Goal: Task Accomplishment & Management: Complete application form

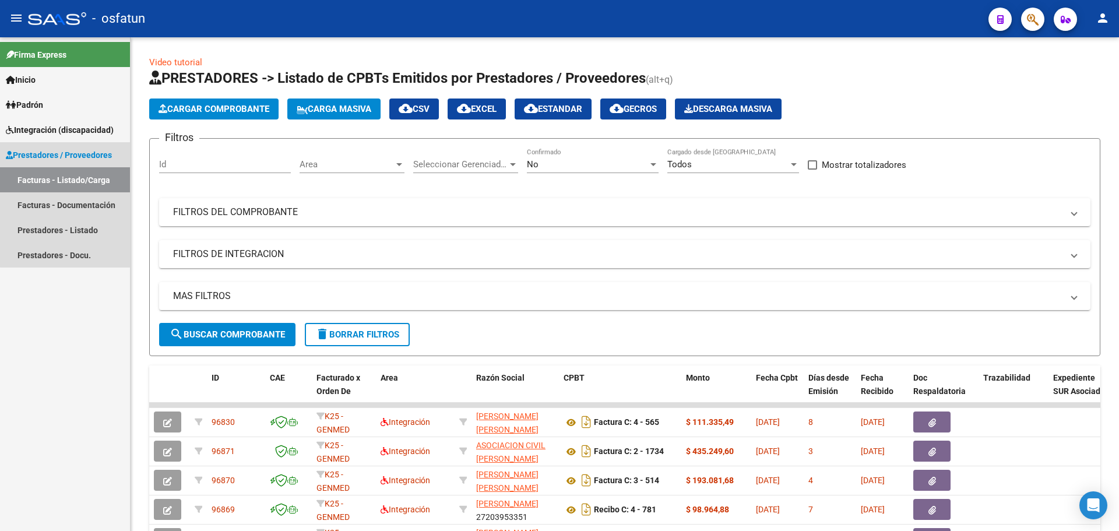
click at [69, 180] on link "Facturas - Listado/Carga" at bounding box center [65, 179] width 130 height 25
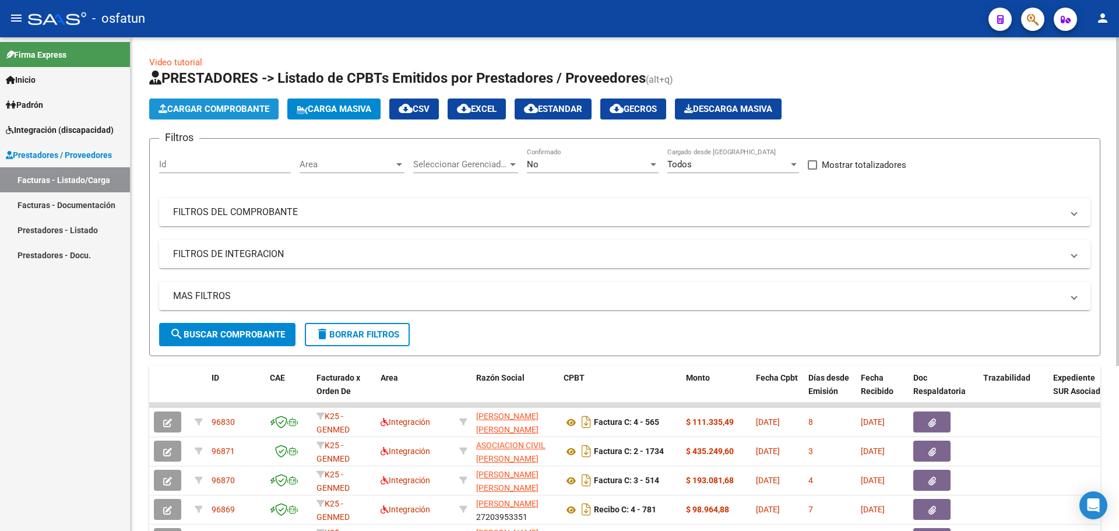
click at [233, 111] on span "Cargar Comprobante" at bounding box center [214, 109] width 111 height 10
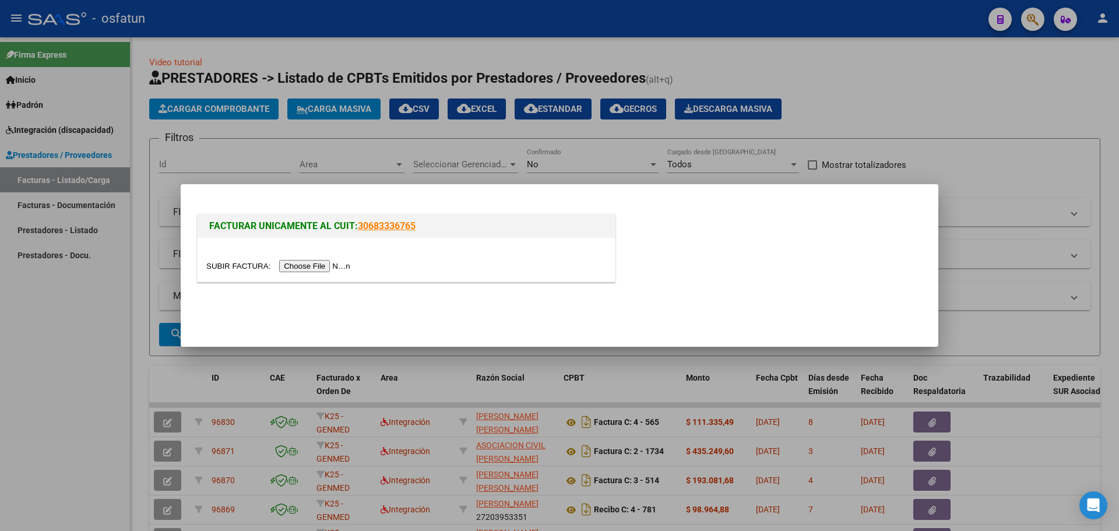
click at [954, 156] on div at bounding box center [559, 265] width 1119 height 531
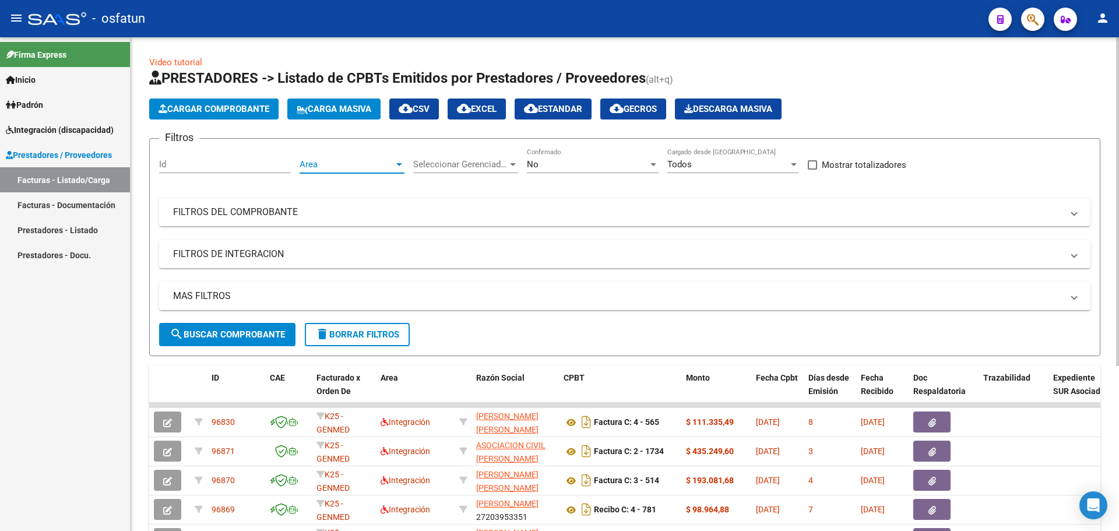
click at [399, 164] on div at bounding box center [399, 164] width 6 height 3
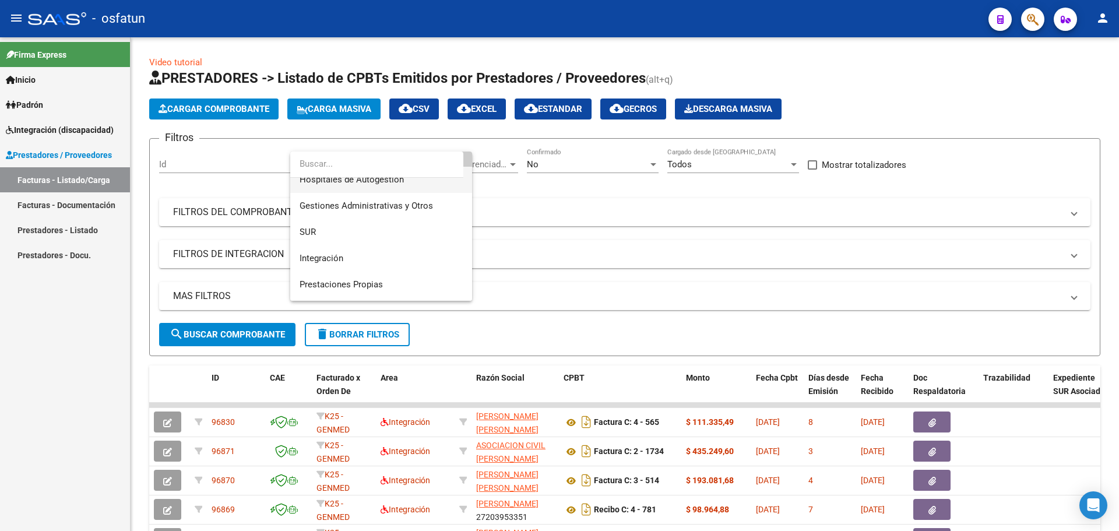
scroll to position [58, 0]
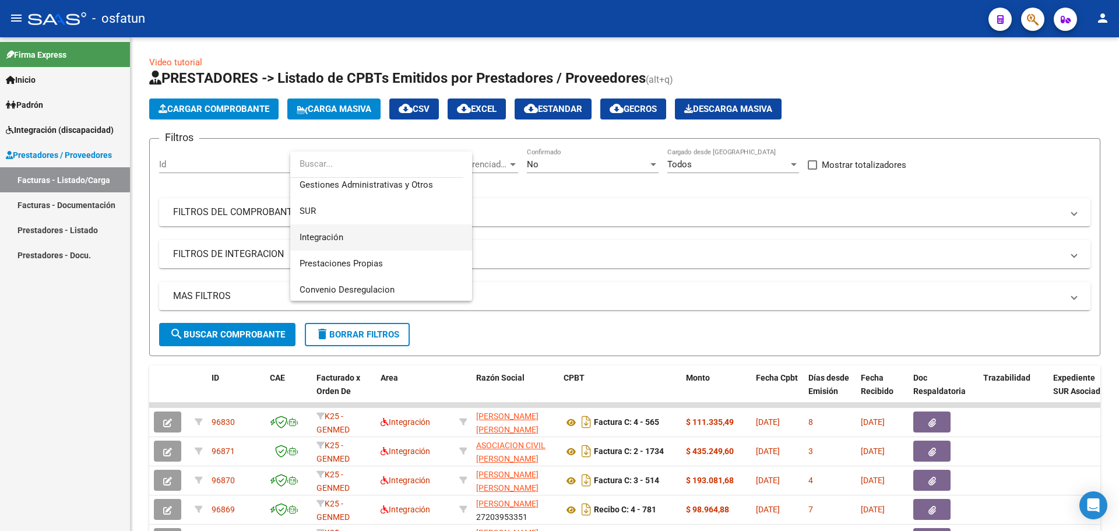
click at [369, 237] on span "Integración" at bounding box center [381, 237] width 163 height 26
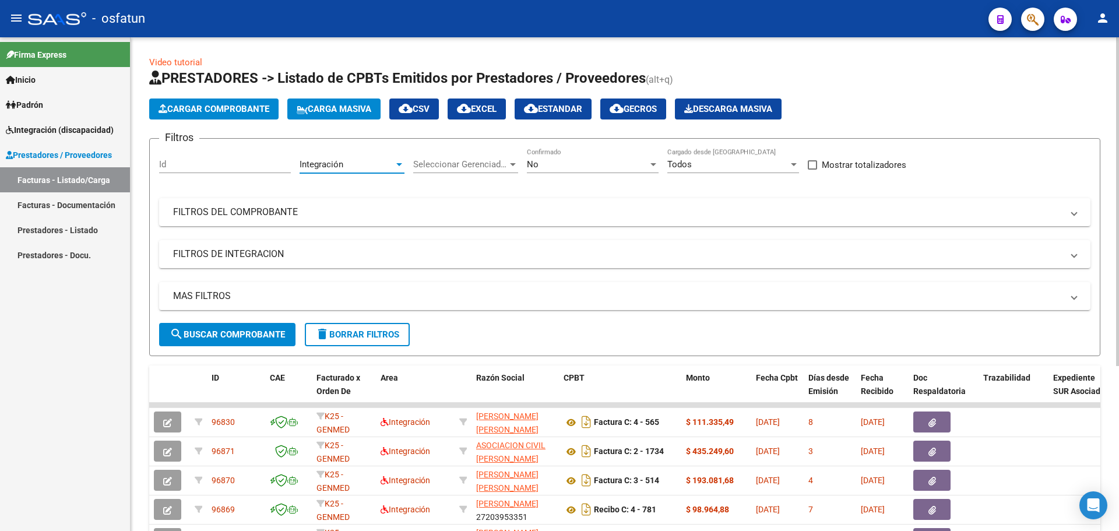
click at [236, 110] on span "Cargar Comprobante" at bounding box center [214, 109] width 111 height 10
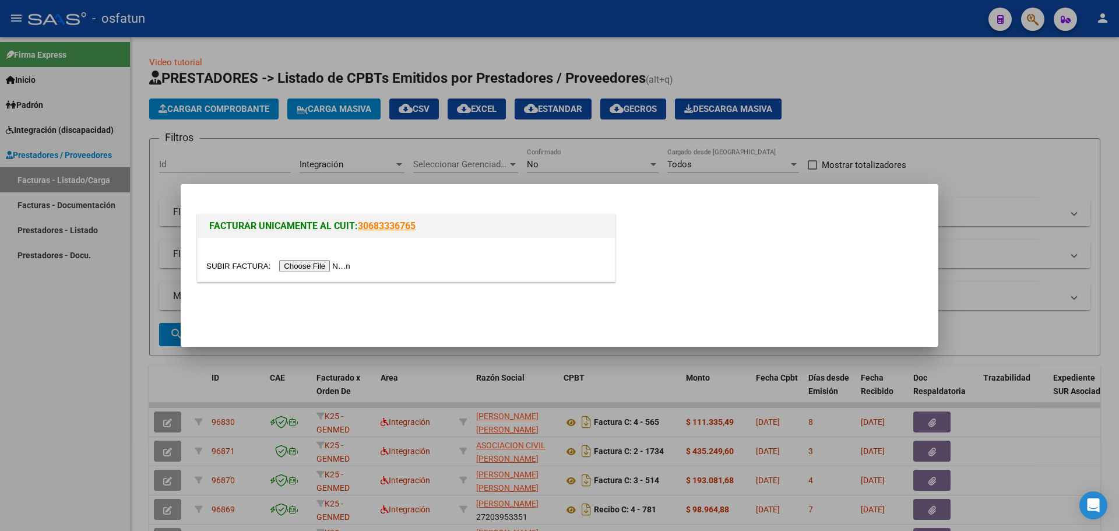
click at [321, 266] on input "file" at bounding box center [280, 266] width 148 height 12
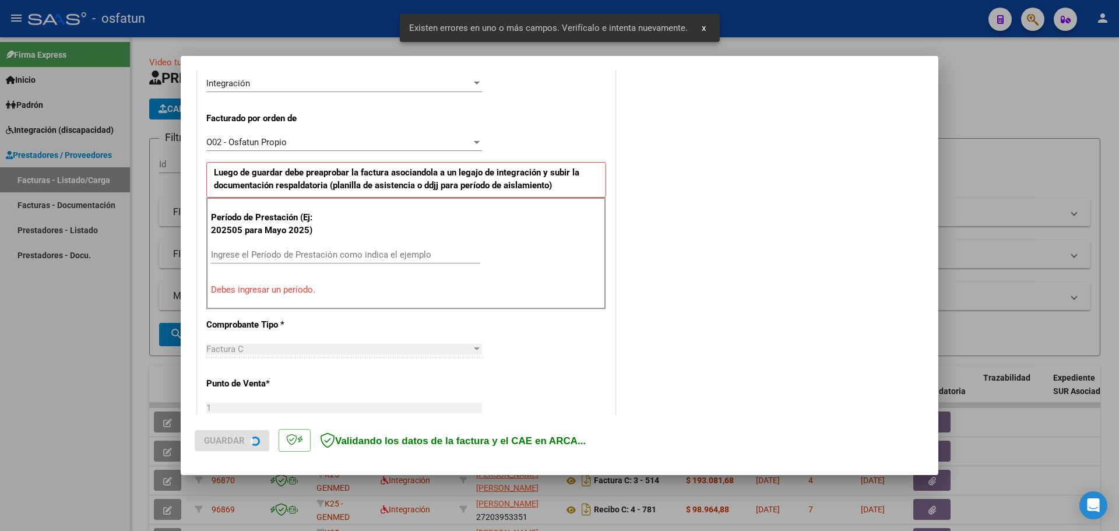
scroll to position [292, 0]
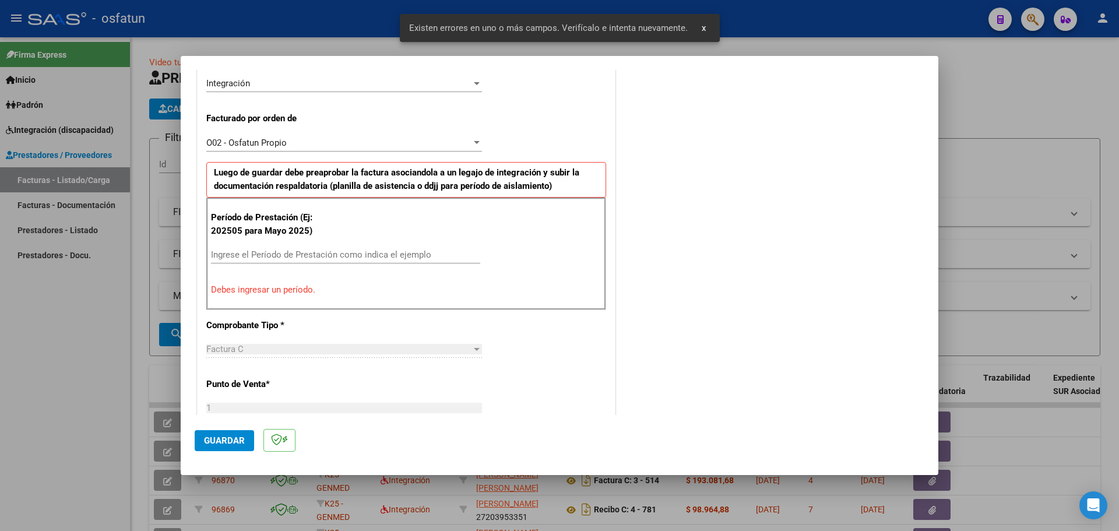
click at [301, 253] on input "Ingrese el Período de Prestación como indica el ejemplo" at bounding box center [345, 255] width 269 height 10
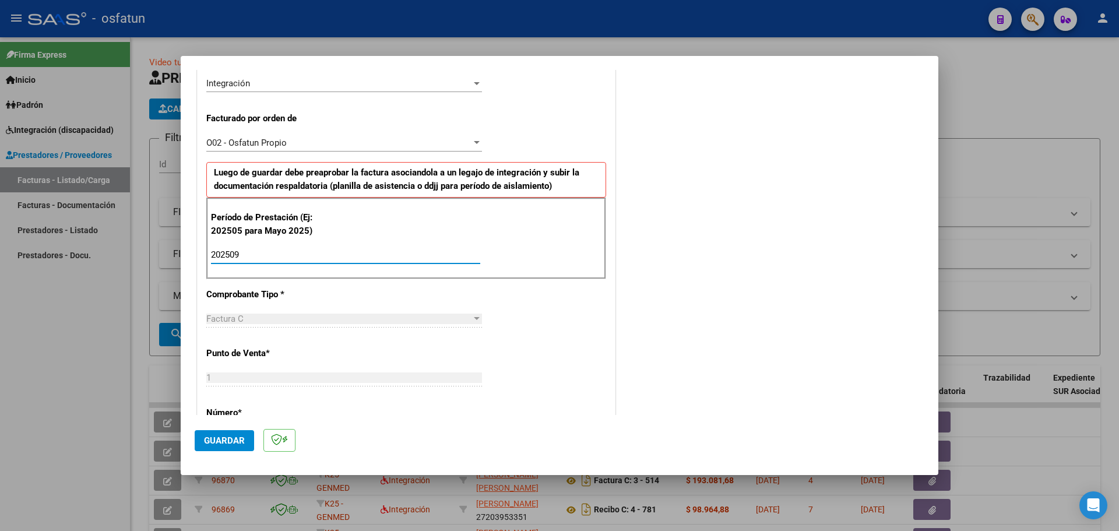
type input "202509"
click at [223, 440] on span "Guardar" at bounding box center [224, 441] width 41 height 10
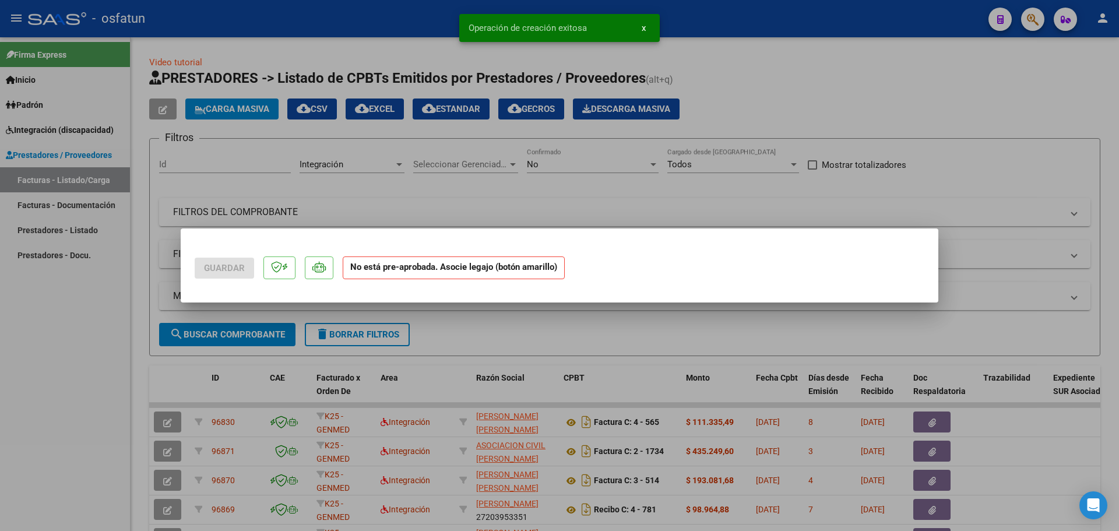
scroll to position [0, 0]
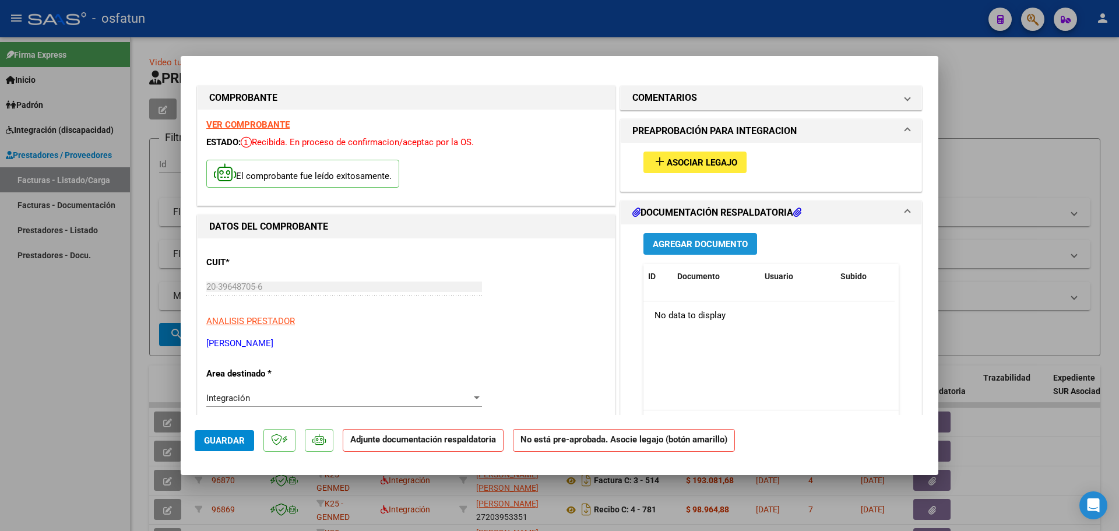
click at [680, 236] on button "Agregar Documento" at bounding box center [701, 244] width 114 height 22
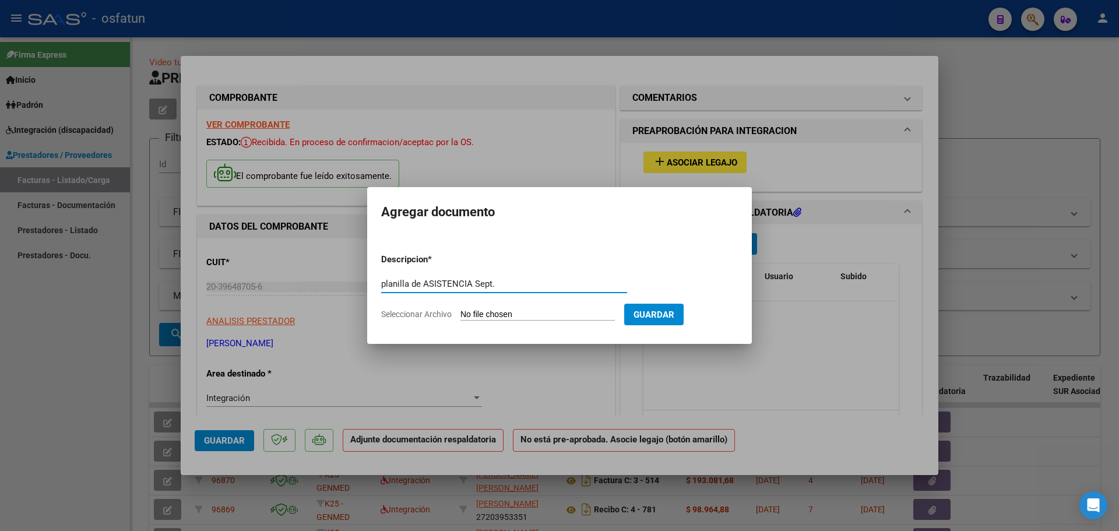
type input "planilla de ASISTENCIA Sept."
click at [532, 314] on input "Seleccionar Archivo" at bounding box center [538, 315] width 155 height 11
type input "C:\fakepath\20251008222028.pdf"
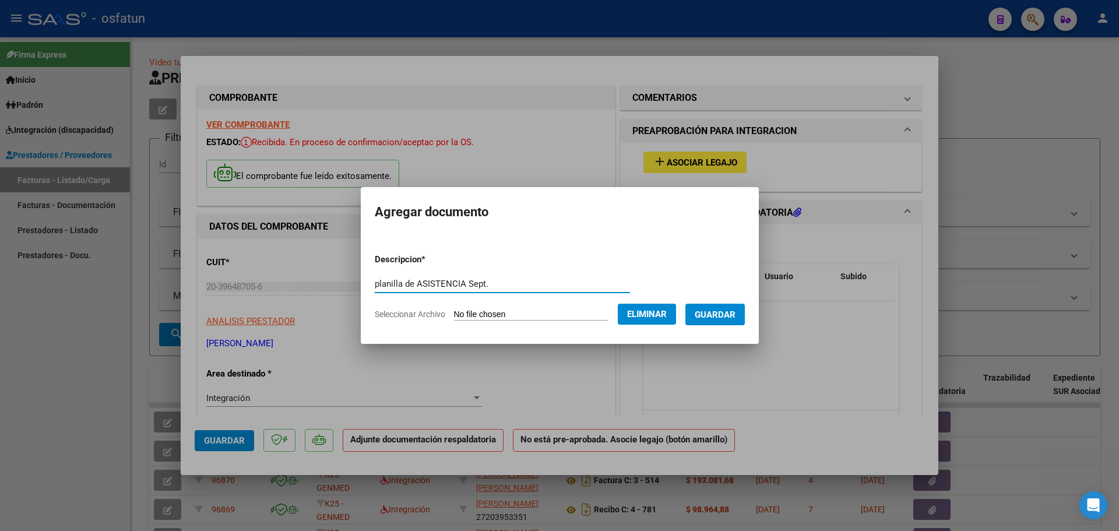
click at [527, 286] on input "planilla de ASISTENCIA Sept." at bounding box center [502, 284] width 255 height 10
type input "planilla de ASISTENCIA Sept. ( kines.)"
click at [736, 314] on span "Guardar" at bounding box center [715, 315] width 41 height 10
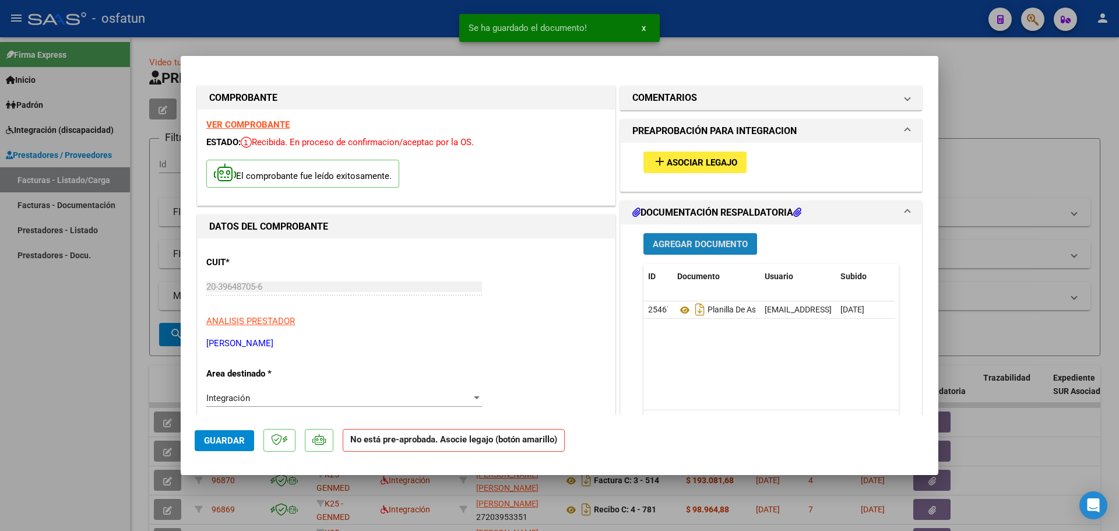
click at [686, 241] on span "Agregar Documento" at bounding box center [700, 244] width 95 height 10
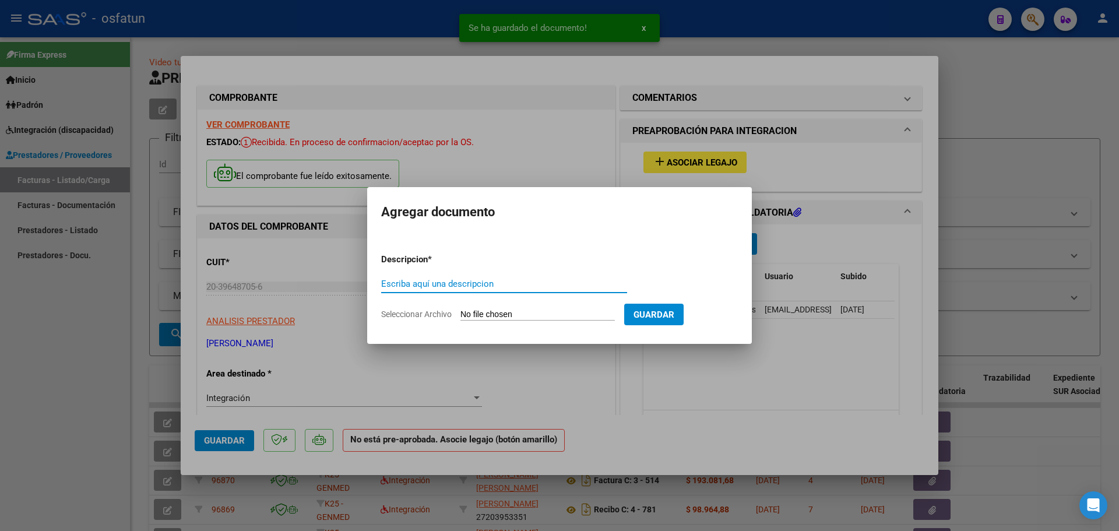
click at [445, 283] on input "Escriba aquí una descripcion" at bounding box center [504, 284] width 246 height 10
type input "orden autorizada"
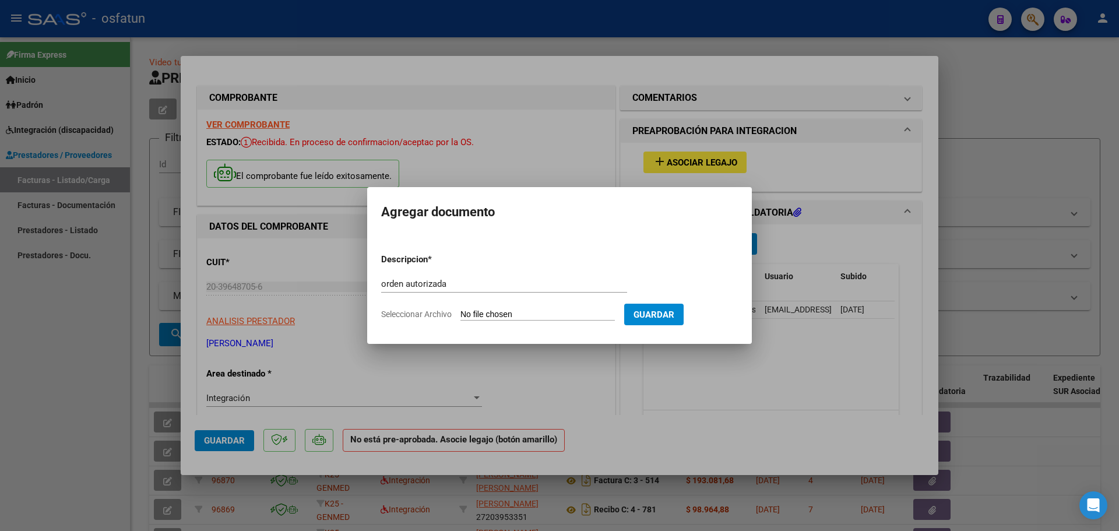
click at [549, 313] on input "Seleccionar Archivo" at bounding box center [538, 315] width 155 height 11
type input "C:\fakepath\order_3474595 (4).pdf"
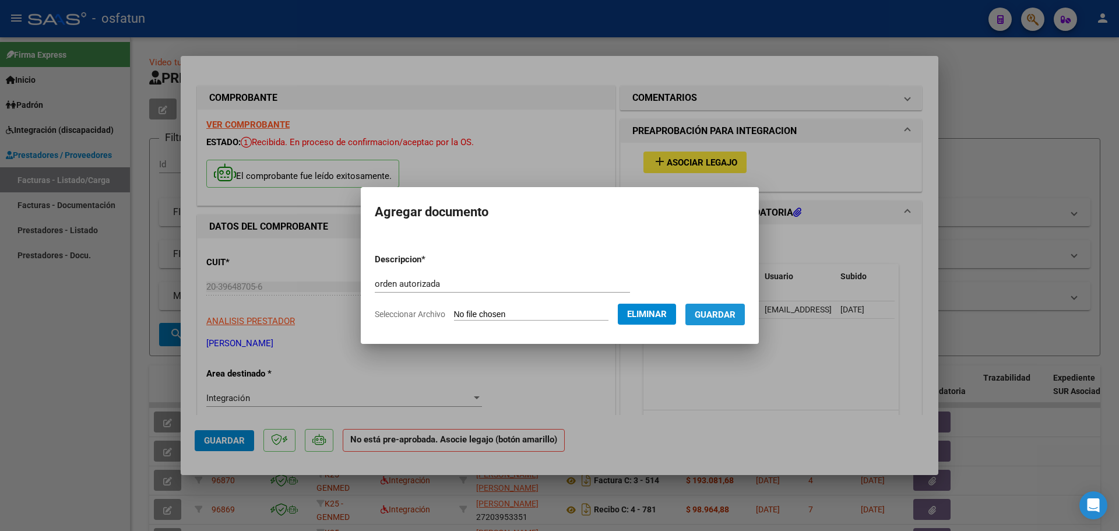
click at [732, 317] on span "Guardar" at bounding box center [715, 315] width 41 height 10
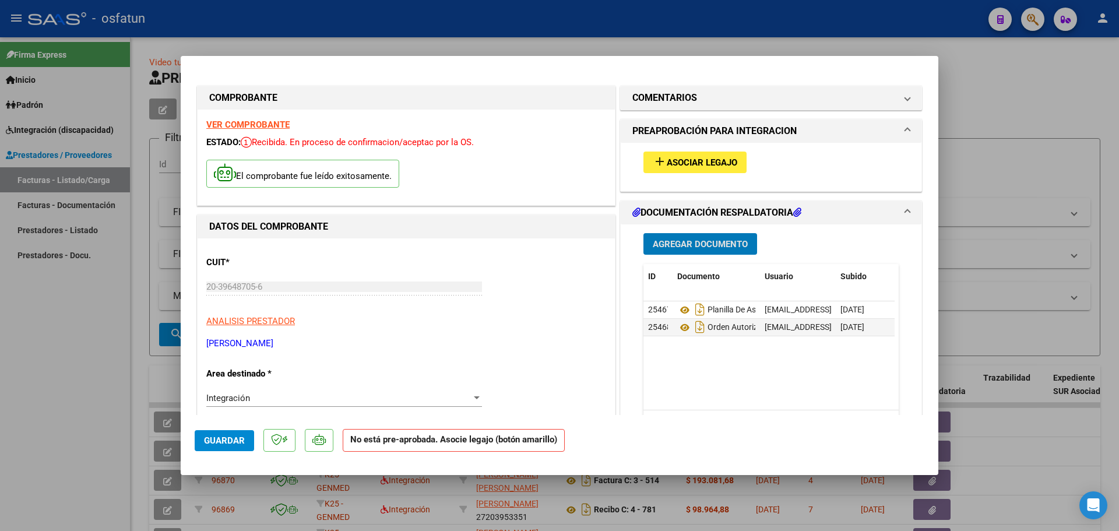
click at [661, 240] on span "Agregar Documento" at bounding box center [700, 244] width 95 height 10
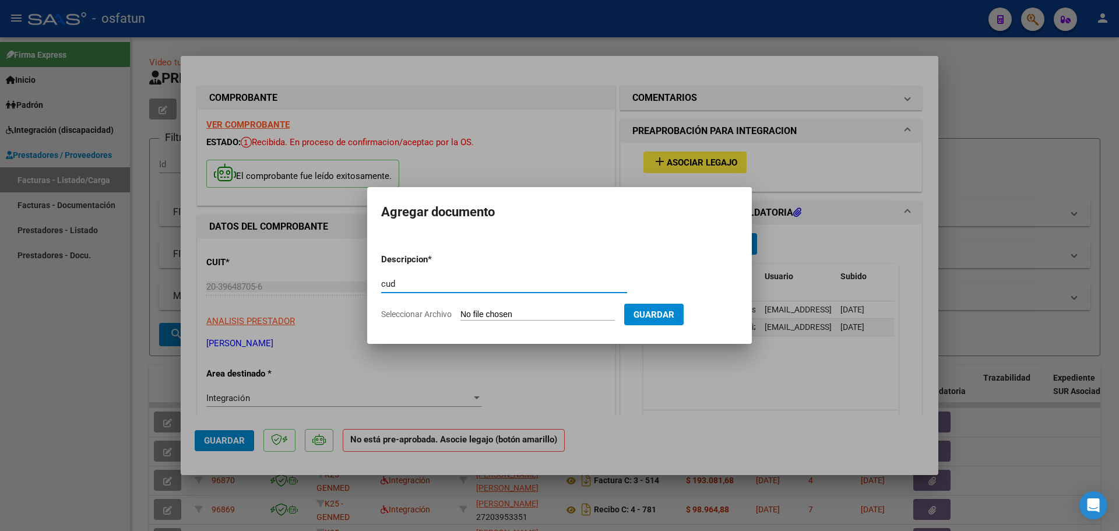
type input "cud"
click at [507, 316] on input "Seleccionar Archivo" at bounding box center [538, 315] width 155 height 11
type input "C:\fakepath\WhatsApp_Image_[DATE]_at_16.40.32 (2).jpeg"
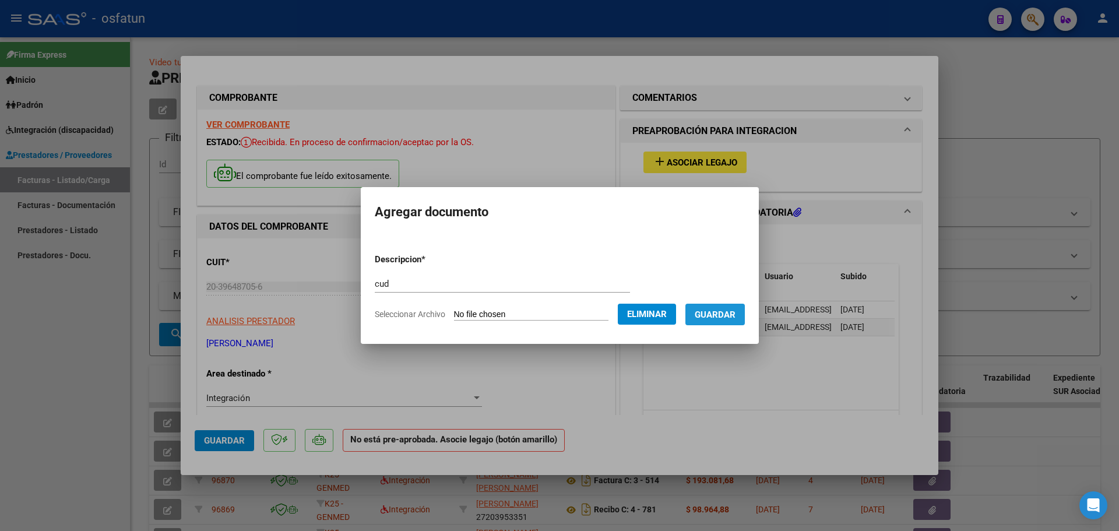
click at [732, 314] on span "Guardar" at bounding box center [715, 315] width 41 height 10
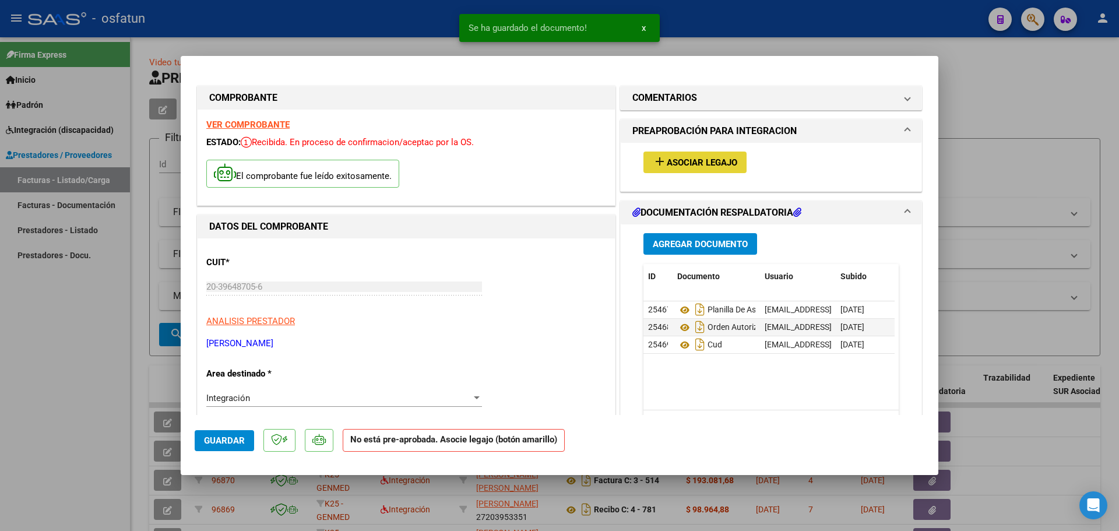
click at [647, 156] on button "add Asociar Legajo" at bounding box center [695, 163] width 103 height 22
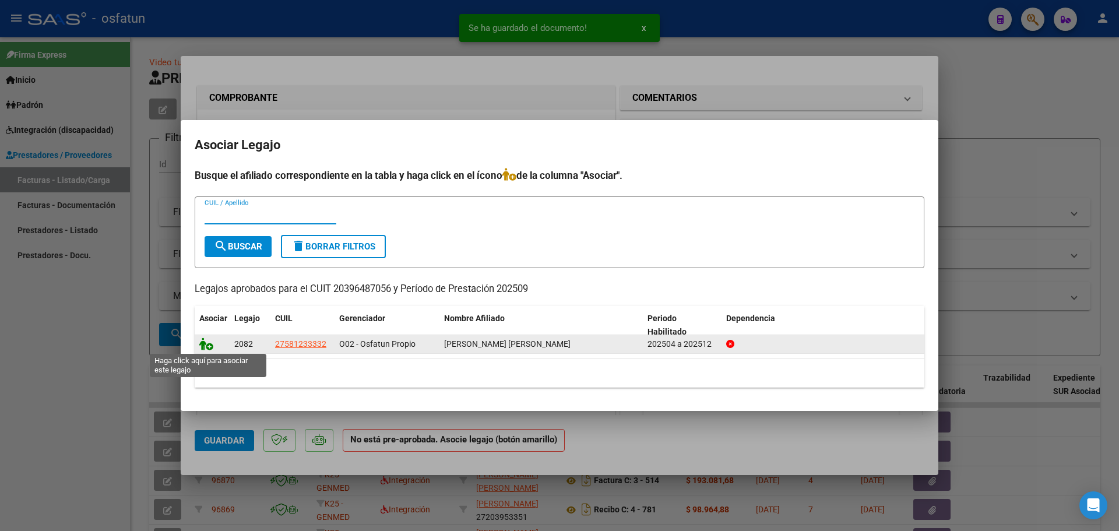
click at [202, 346] on icon at bounding box center [206, 344] width 14 height 13
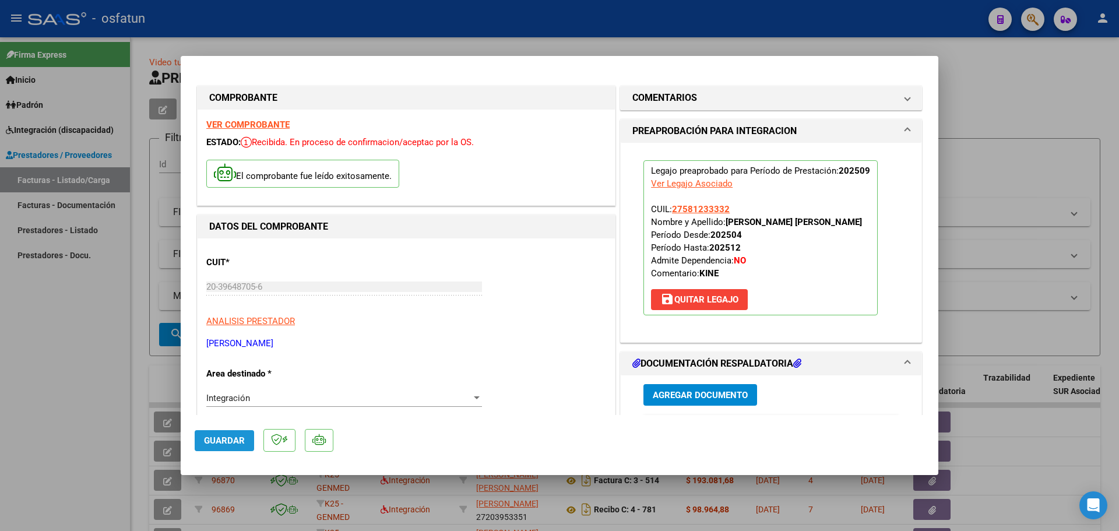
click at [233, 441] on span "Guardar" at bounding box center [224, 441] width 41 height 10
click at [1002, 155] on div at bounding box center [559, 265] width 1119 height 531
type input "$ 0,00"
